Goal: Navigation & Orientation: Go to known website

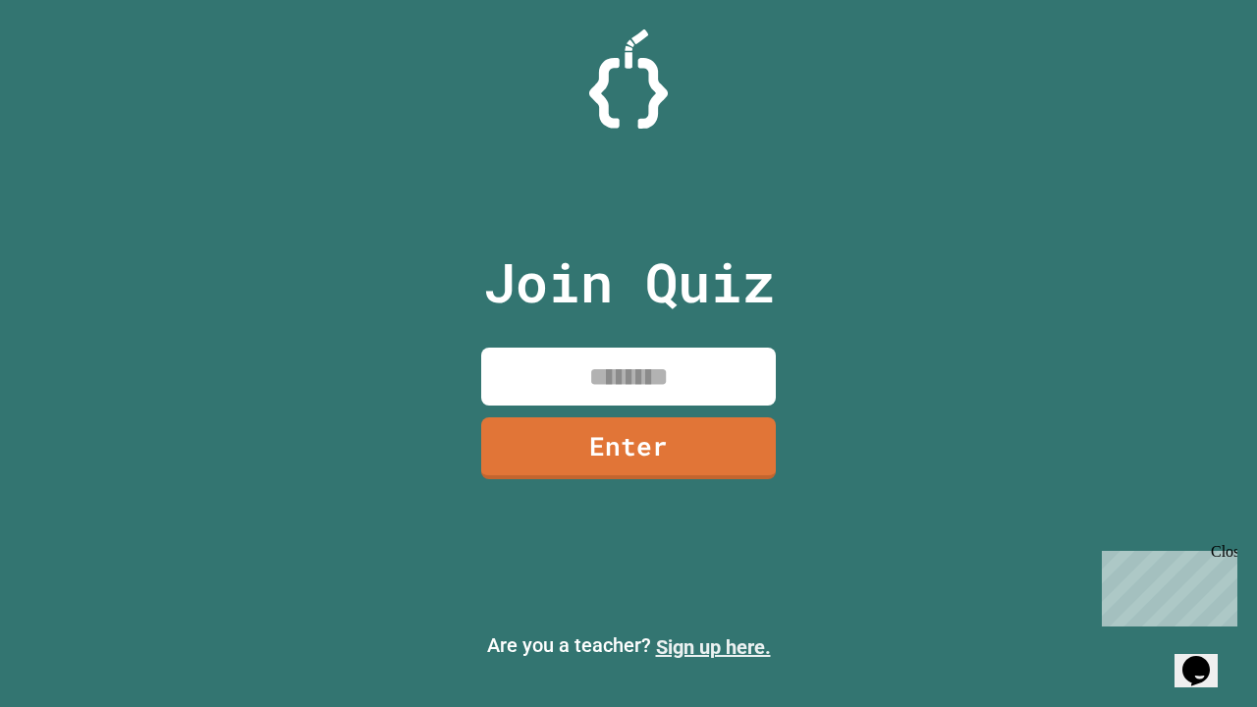
click at [713, 647] on link "Sign up here." at bounding box center [713, 647] width 115 height 24
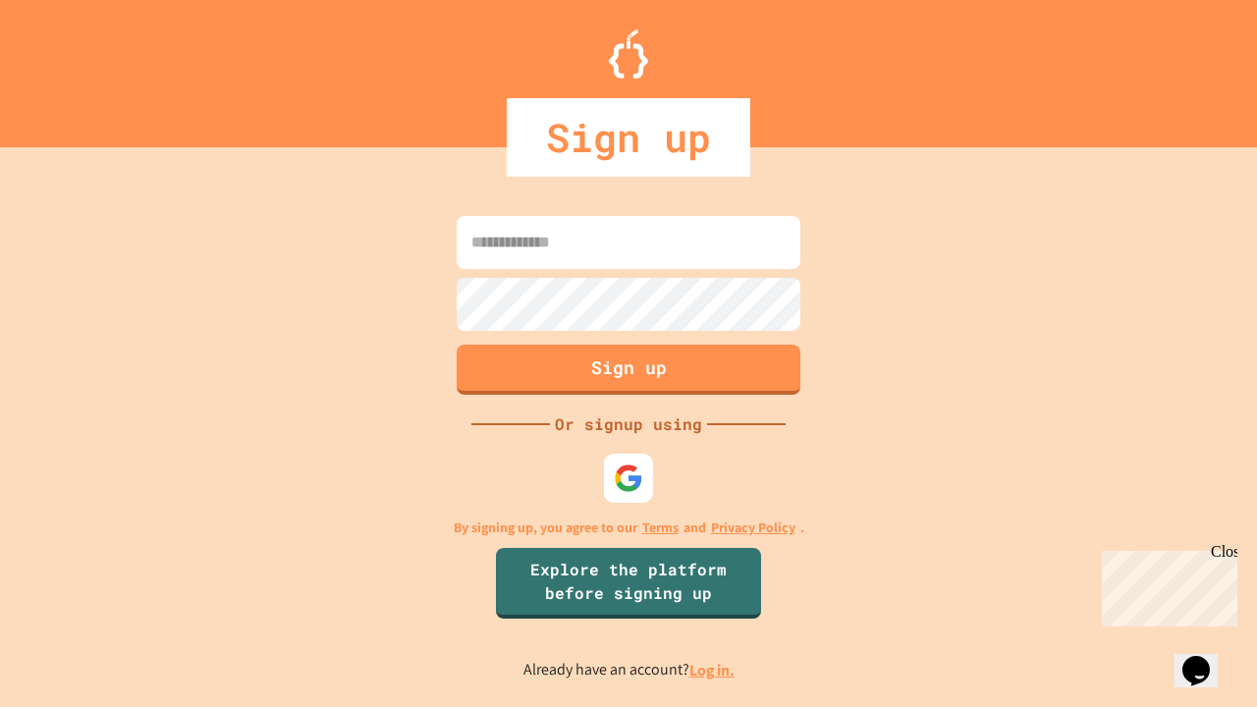
click at [713, 670] on link "Log in." at bounding box center [711, 670] width 45 height 21
